Goal: Information Seeking & Learning: Find specific page/section

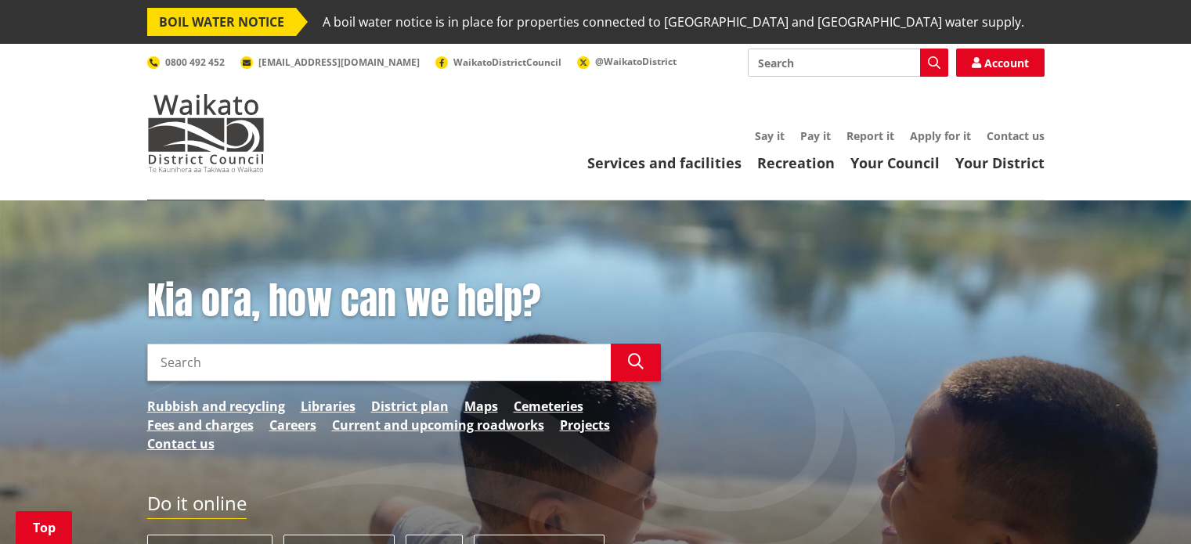
scroll to position [705, 0]
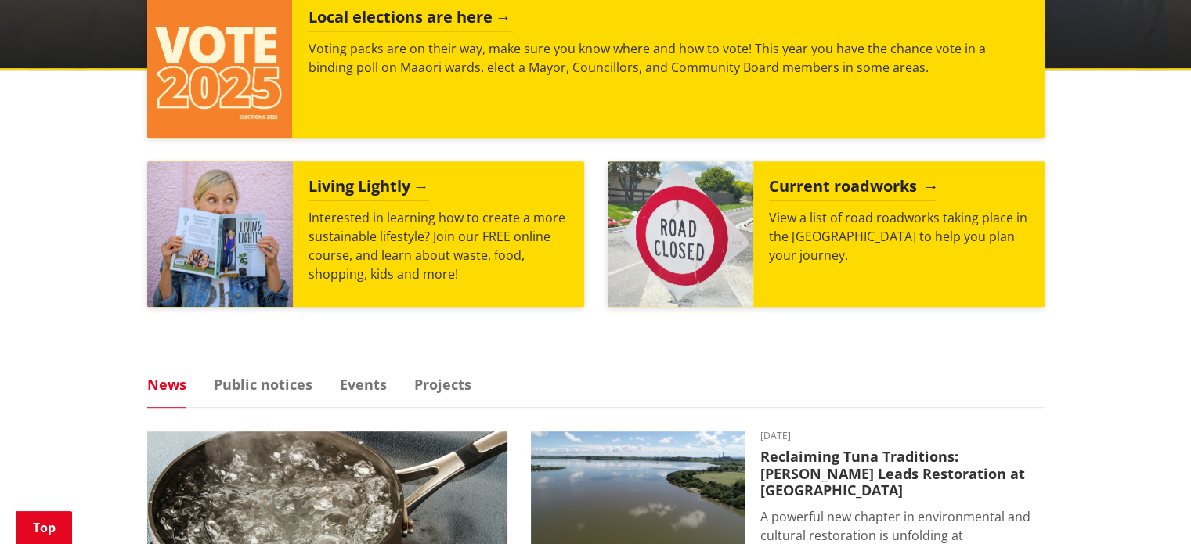
click at [959, 210] on p "View a list of road roadworks taking place in the Waikato district to help you …" at bounding box center [899, 236] width 260 height 56
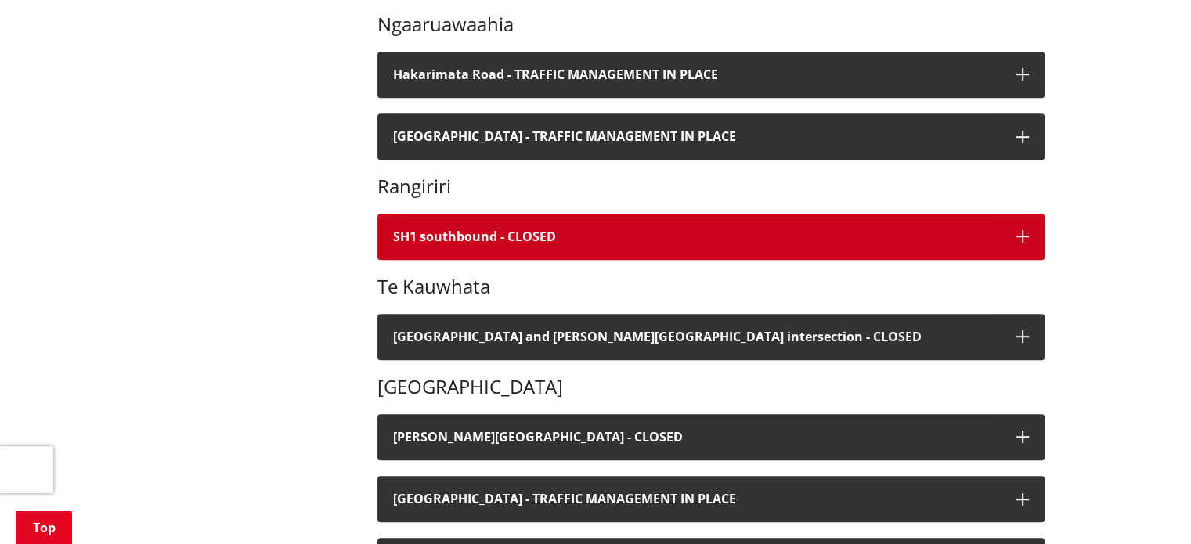
scroll to position [1018, 0]
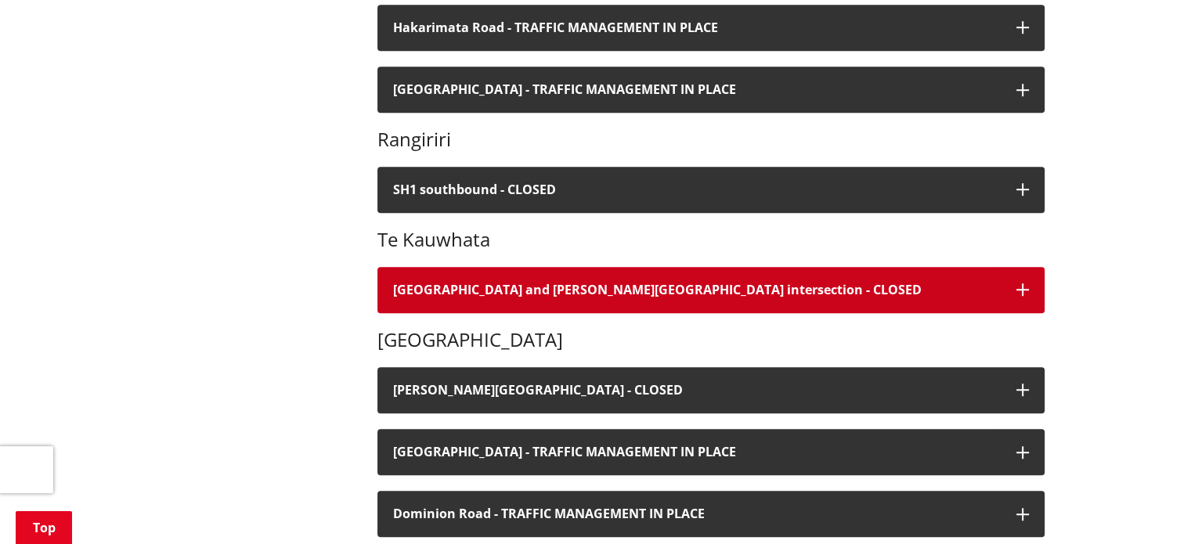
click at [651, 301] on button "[GEOGRAPHIC_DATA] and [PERSON_NAME][GEOGRAPHIC_DATA] intersection - CLOSED" at bounding box center [710, 290] width 667 height 46
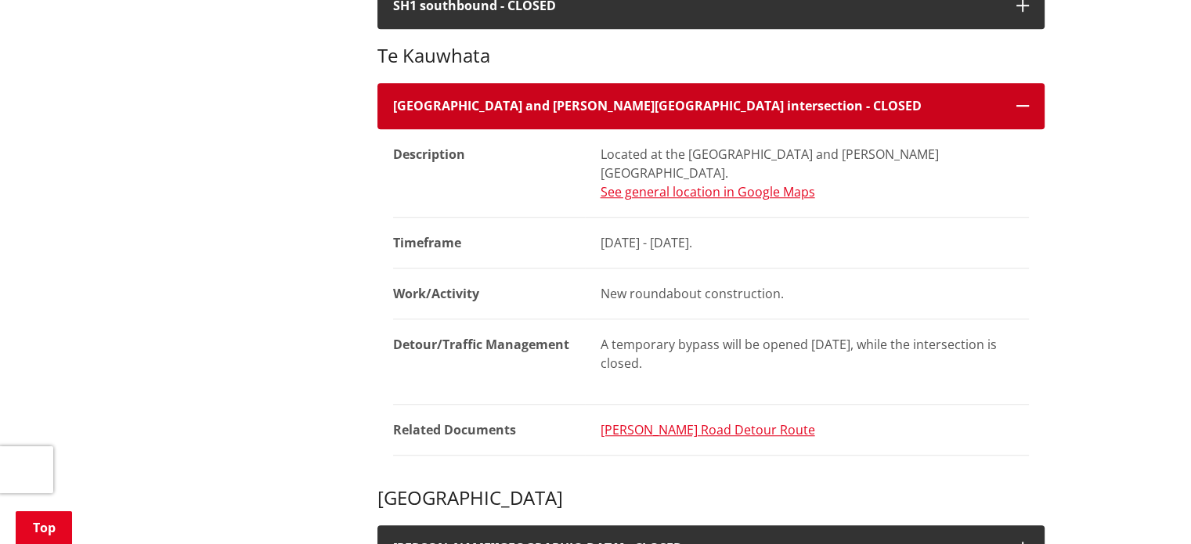
scroll to position [1096, 0]
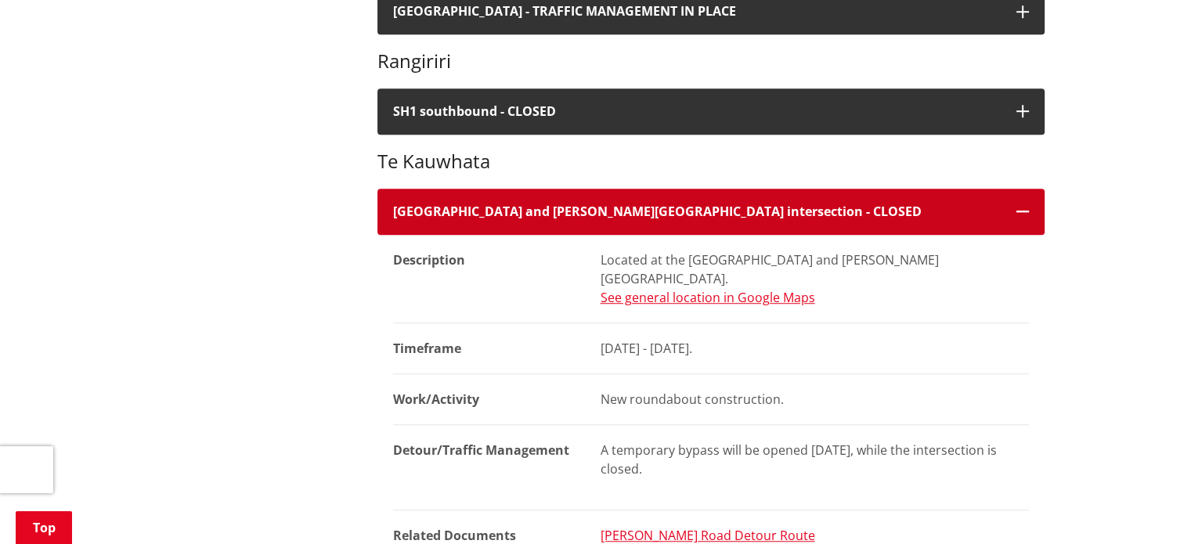
click at [667, 221] on button "[GEOGRAPHIC_DATA] and [PERSON_NAME][GEOGRAPHIC_DATA] intersection - CLOSED" at bounding box center [710, 212] width 667 height 46
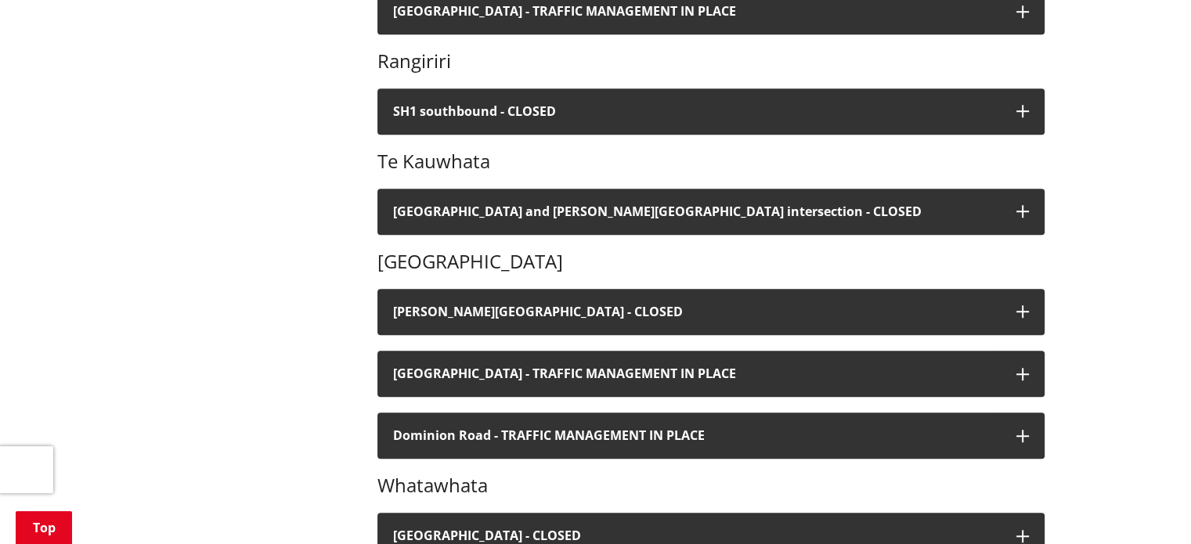
click at [232, 200] on div "More from this section Roads, travel and parking Current and upcoming roadworks…" at bounding box center [595, 334] width 921 height 2140
click at [583, 240] on div "[PERSON_NAME] Targa rally Description Roads that will be closed: [PERSON_NAME][…" at bounding box center [710, 54] width 667 height 1135
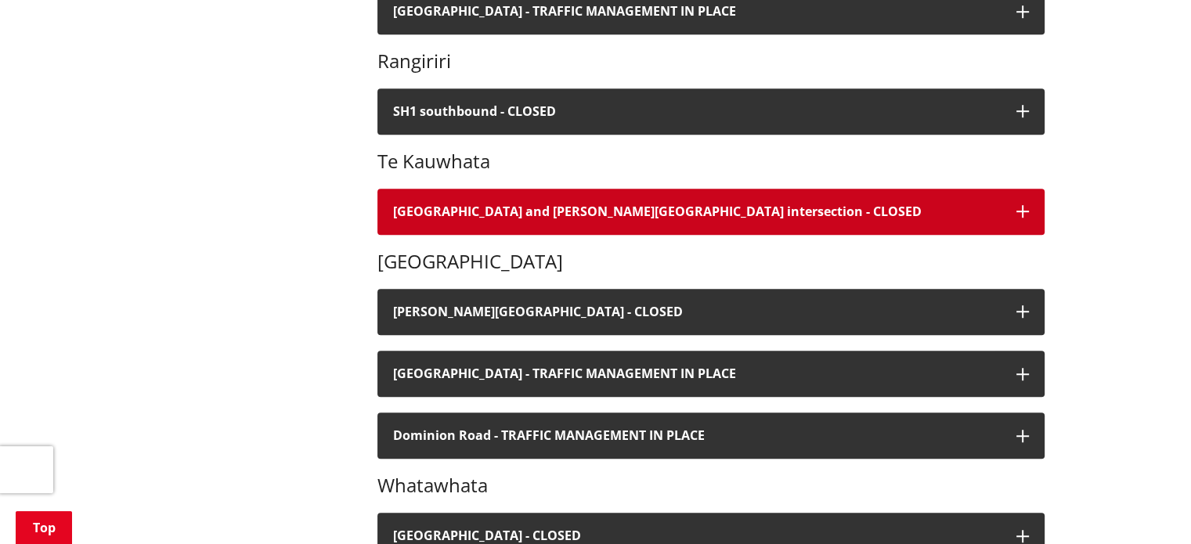
click at [592, 223] on button "[GEOGRAPHIC_DATA] and [PERSON_NAME][GEOGRAPHIC_DATA] intersection - CLOSED" at bounding box center [710, 212] width 667 height 46
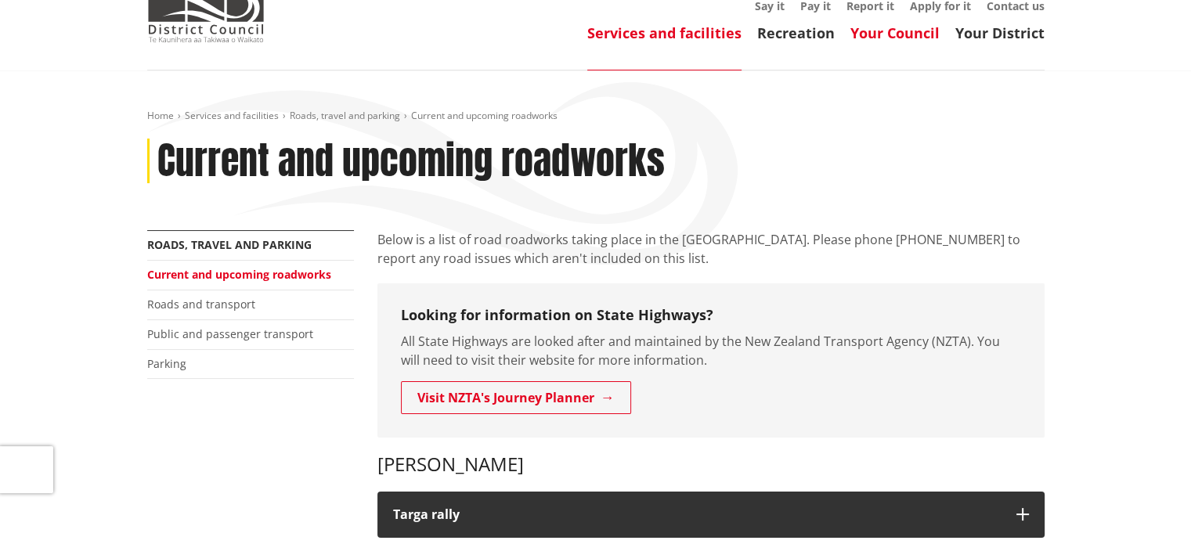
scroll to position [0, 0]
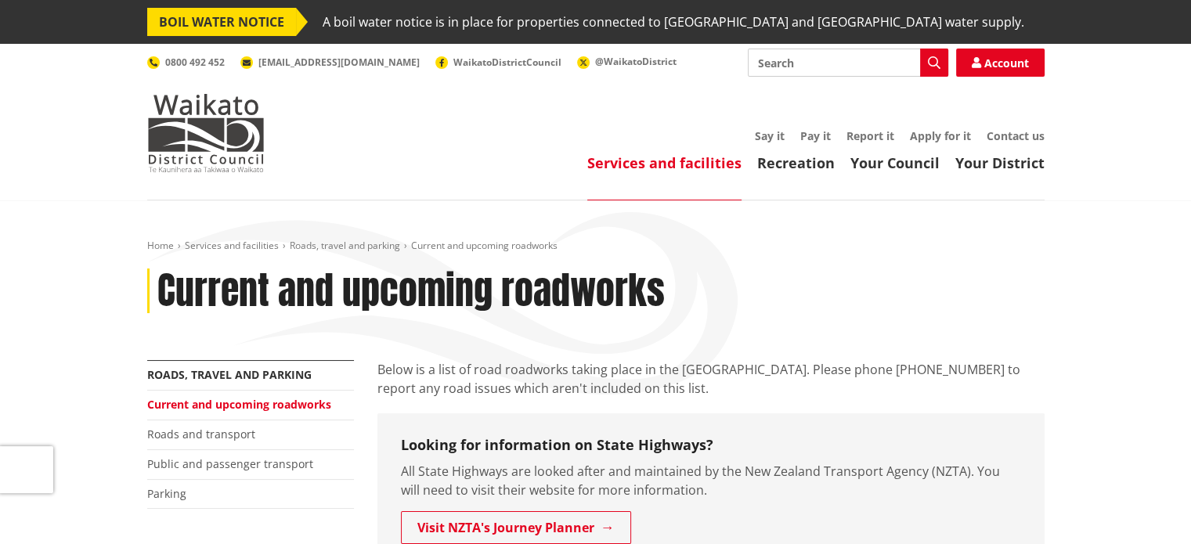
click at [888, 64] on input "Search" at bounding box center [848, 63] width 200 height 28
type input "pest control"
